Goal: Transaction & Acquisition: Register for event/course

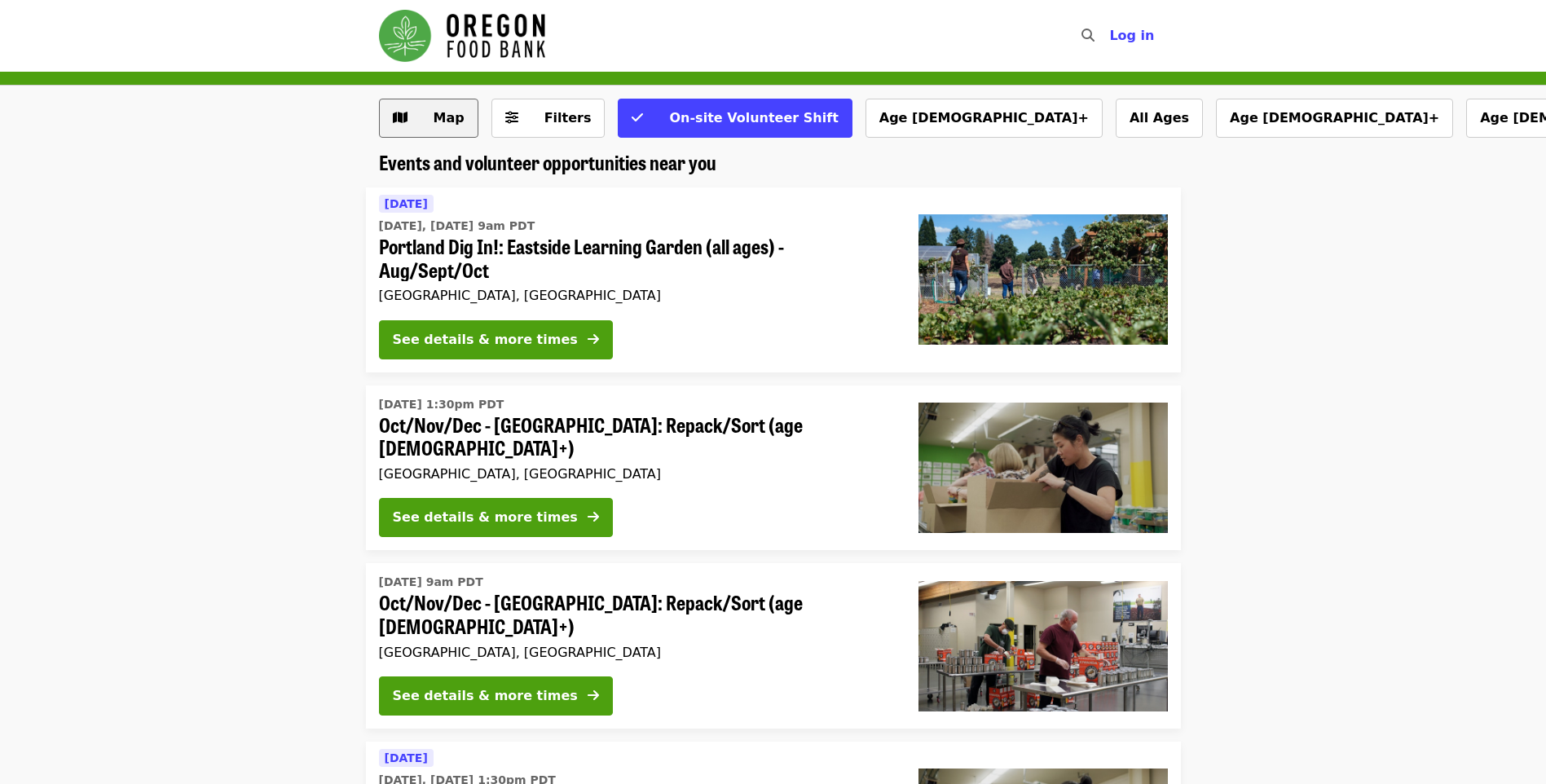
click at [437, 123] on span "Map" at bounding box center [448, 118] width 31 height 16
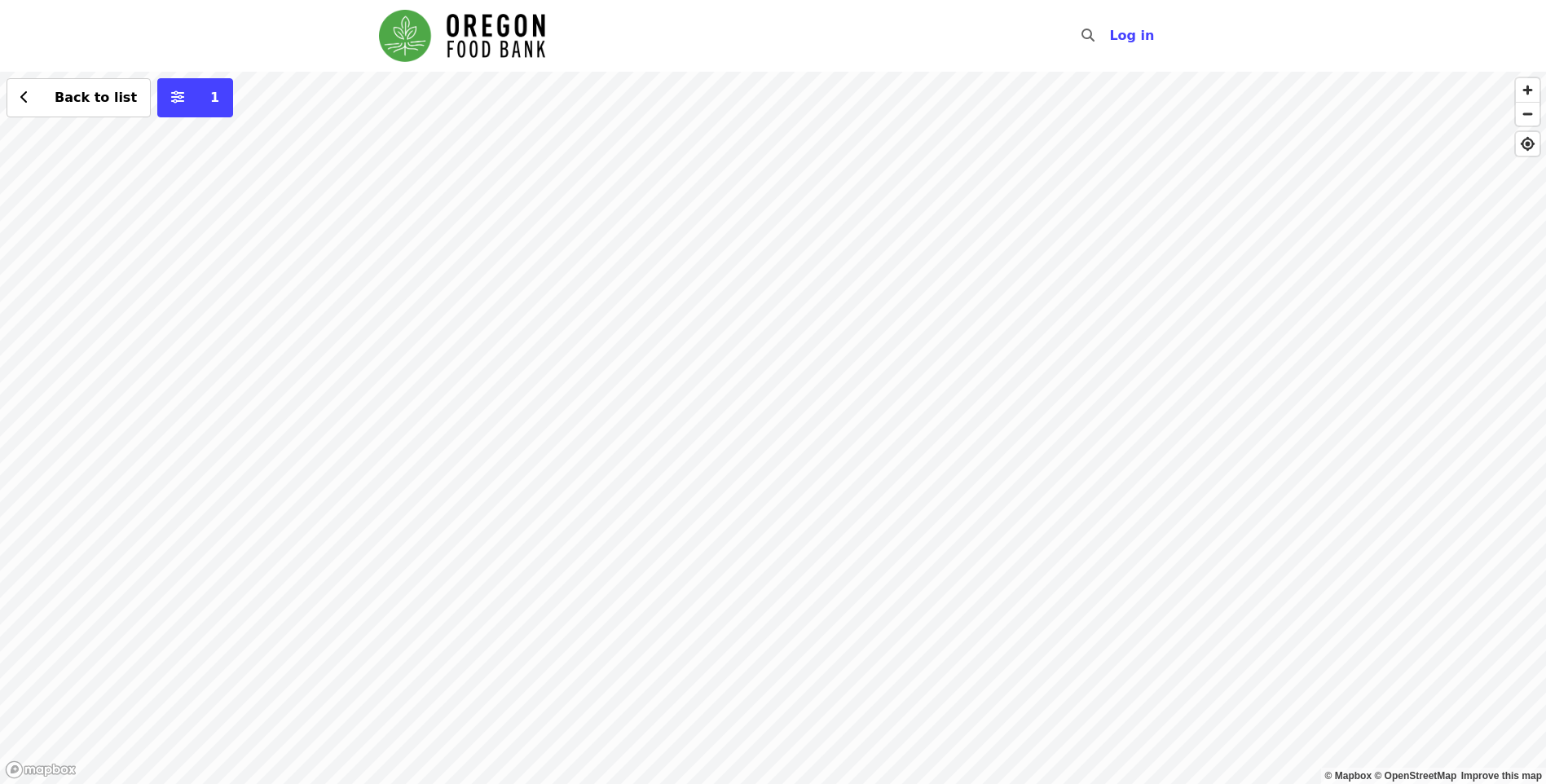
drag, startPoint x: 626, startPoint y: 339, endPoint x: 1026, endPoint y: 145, distance: 444.6
click at [1026, 145] on div "Back to list 1" at bounding box center [773, 428] width 1546 height 712
drag, startPoint x: 560, startPoint y: 331, endPoint x: 507, endPoint y: 379, distance: 71.5
click at [539, 516] on div "Back to list 1" at bounding box center [773, 428] width 1546 height 712
click at [443, 179] on div "Back to list 1" at bounding box center [773, 428] width 1546 height 712
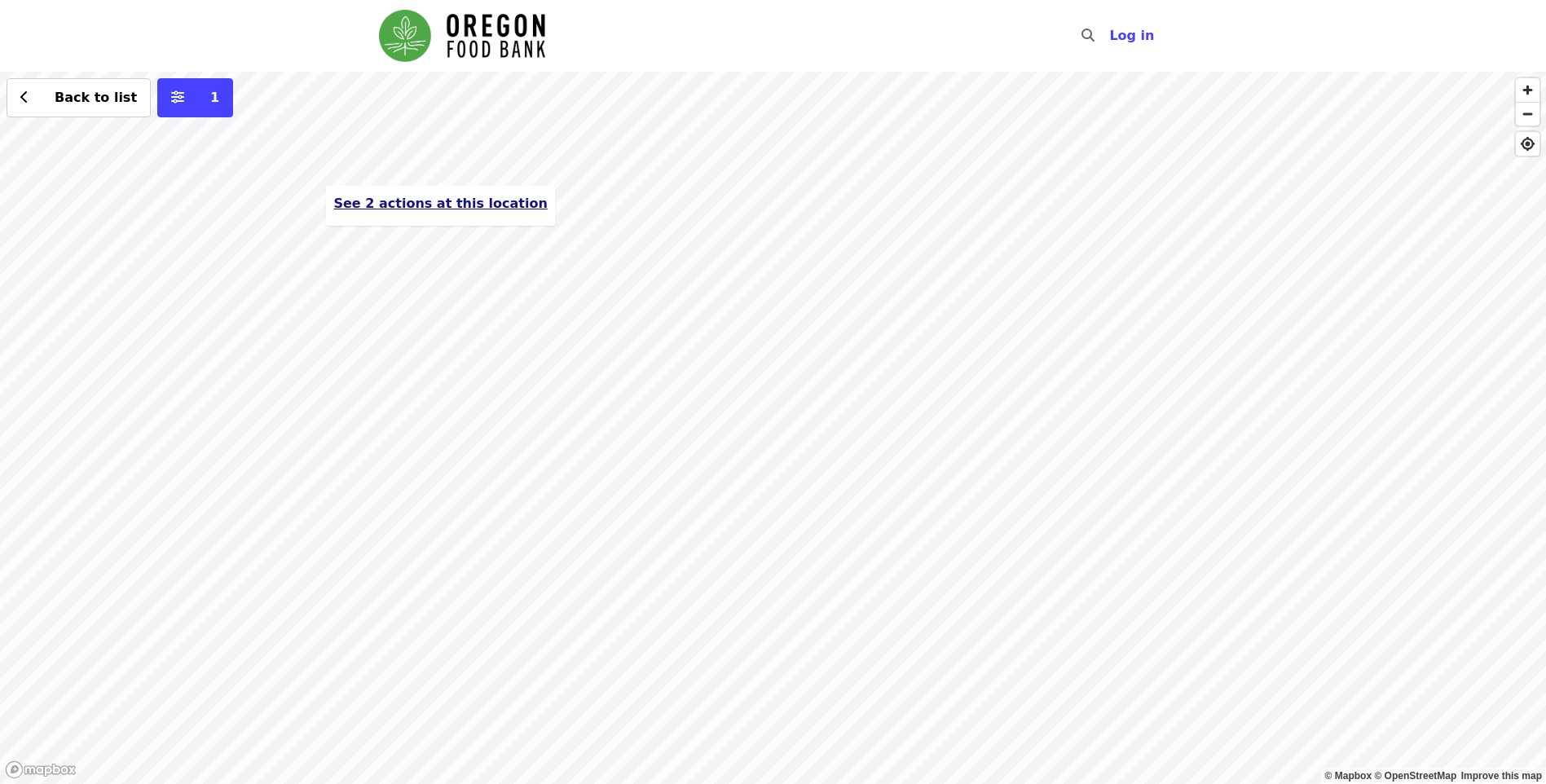
click at [438, 209] on span "See 2 actions at this location" at bounding box center [440, 203] width 214 height 16
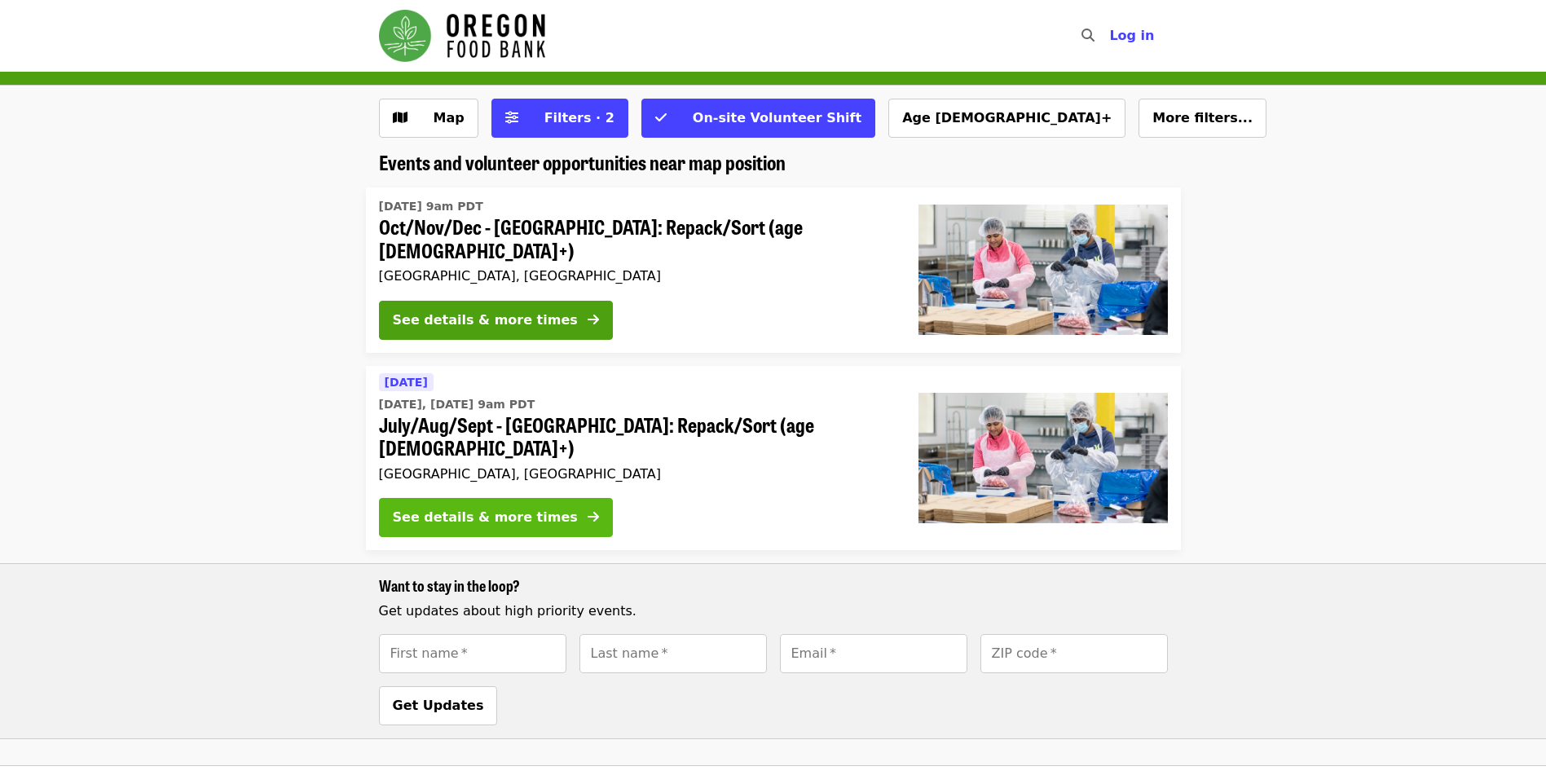
click at [536, 507] on div "See details & more times" at bounding box center [484, 517] width 185 height 19
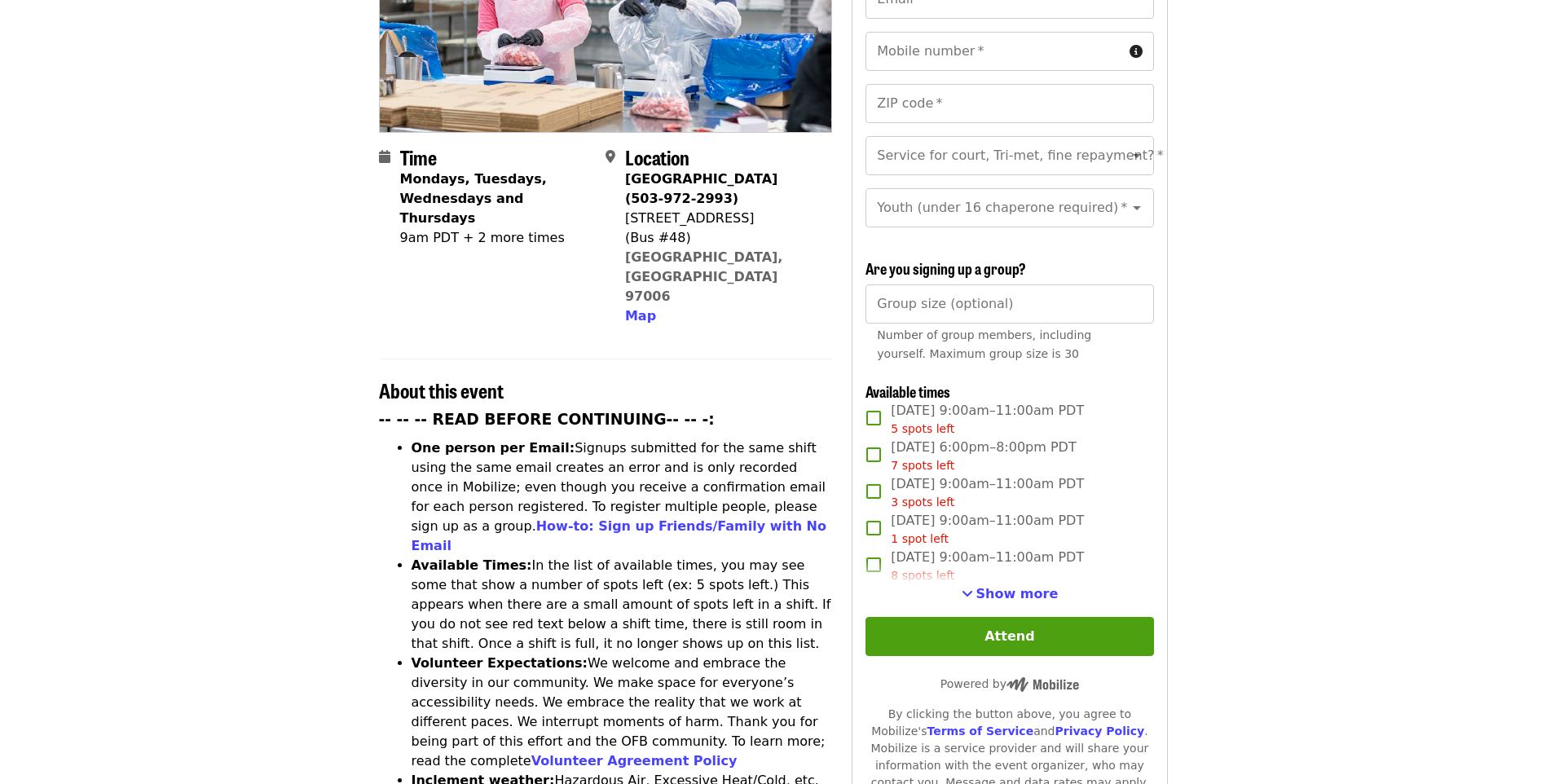
scroll to position [326, 0]
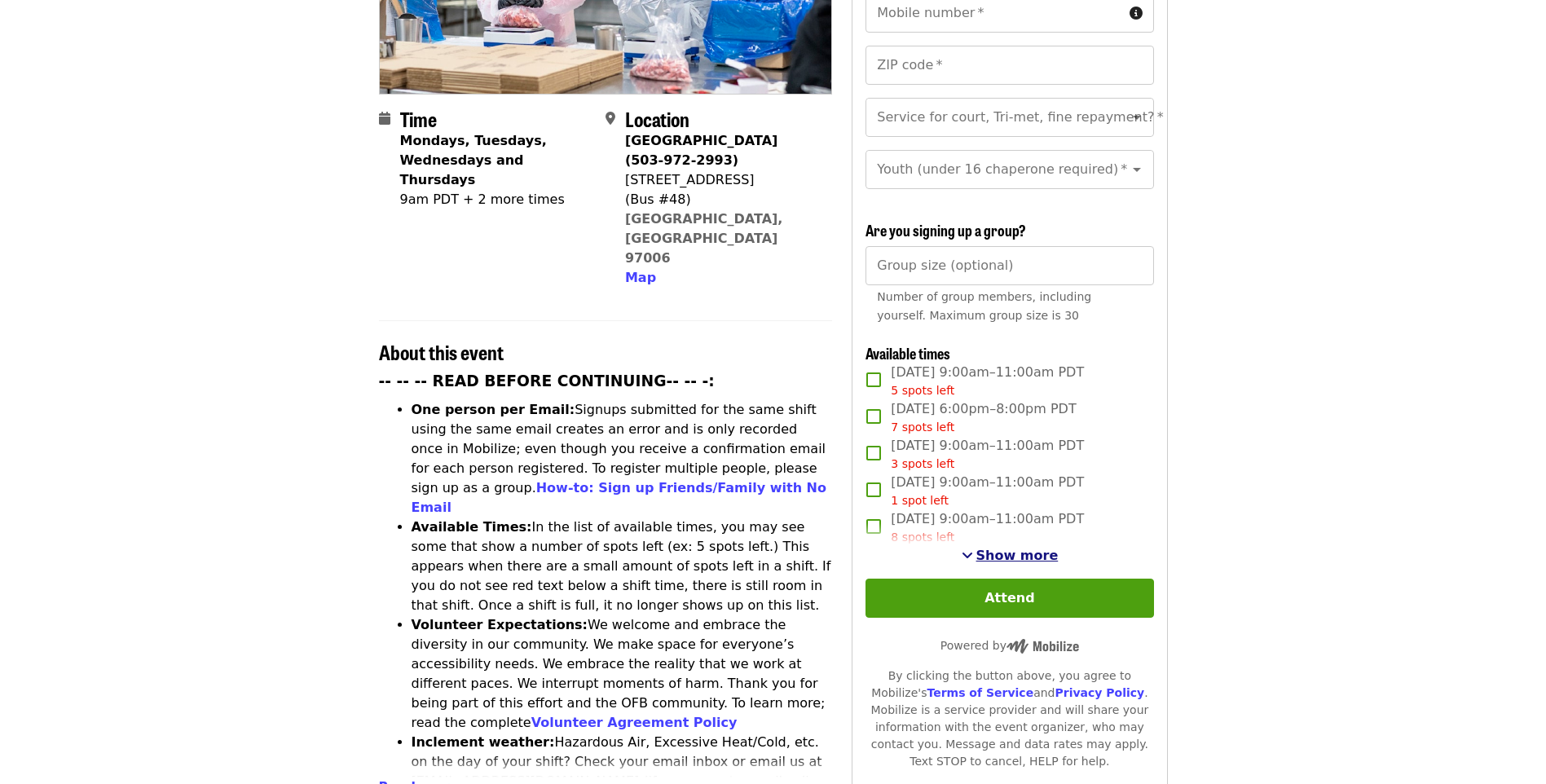
click at [1018, 555] on span "Show more" at bounding box center [1017, 555] width 82 height 16
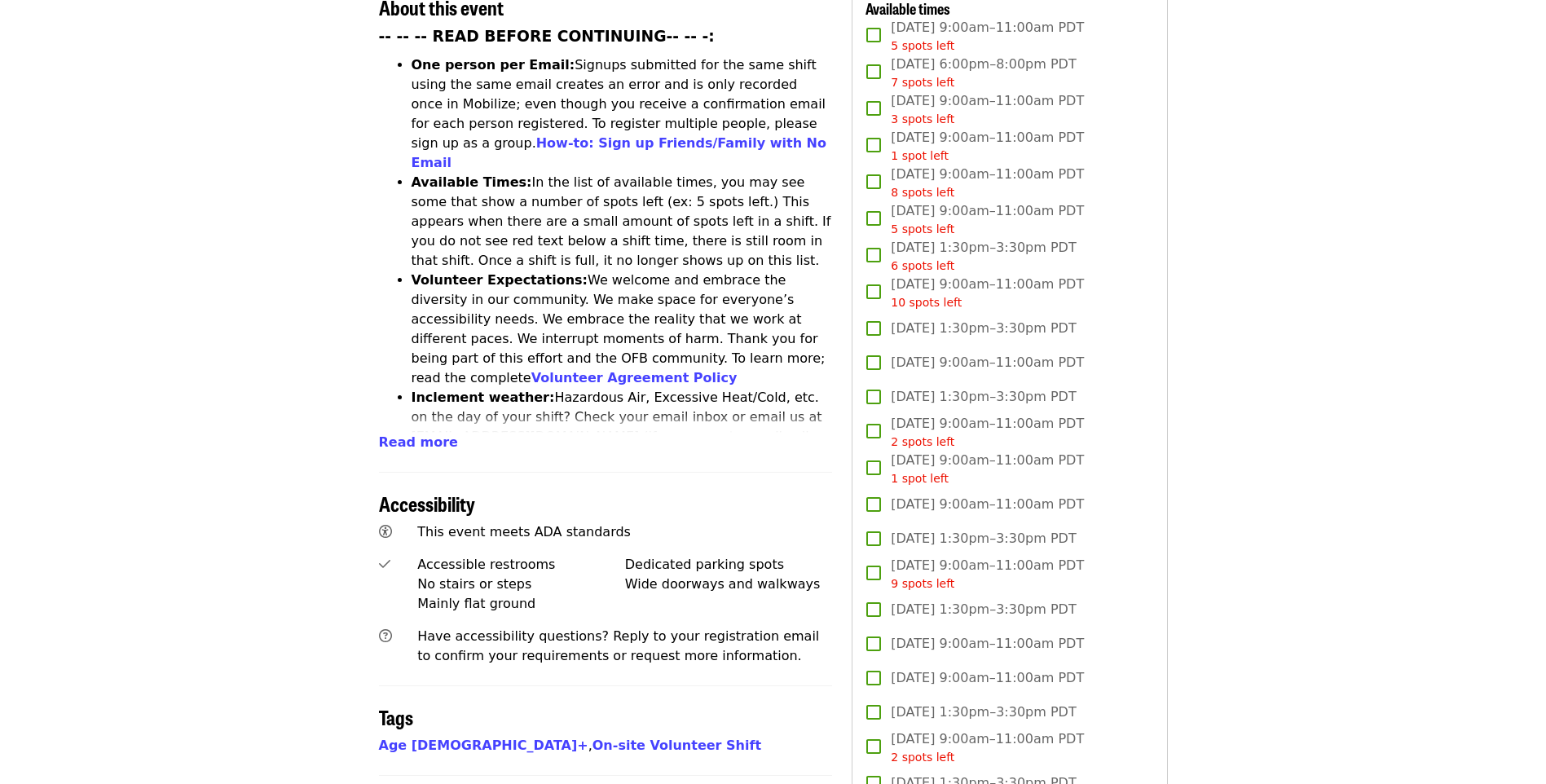
scroll to position [651, 0]
